Goal: Task Accomplishment & Management: Manage account settings

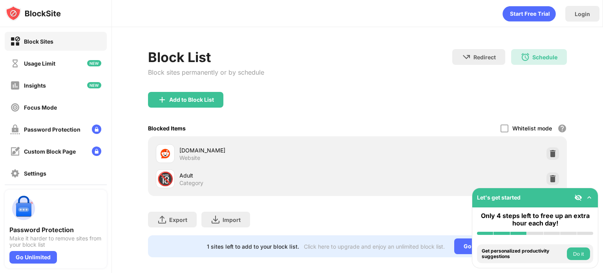
scroll to position [11, 0]
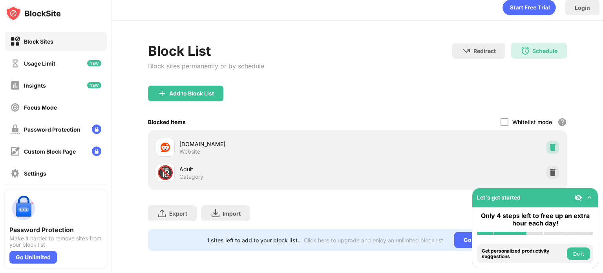
click at [549, 145] on img at bounding box center [553, 147] width 8 height 8
